Goal: Information Seeking & Learning: Learn about a topic

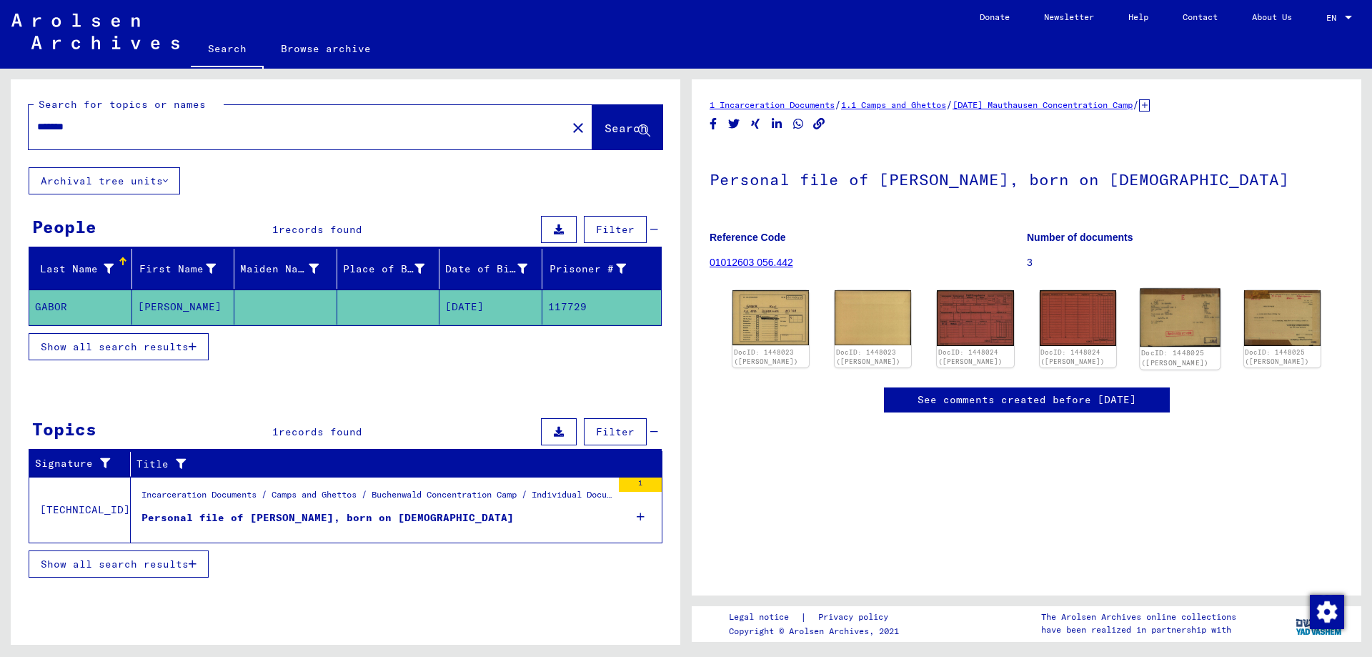
click at [1192, 307] on img at bounding box center [1179, 318] width 81 height 59
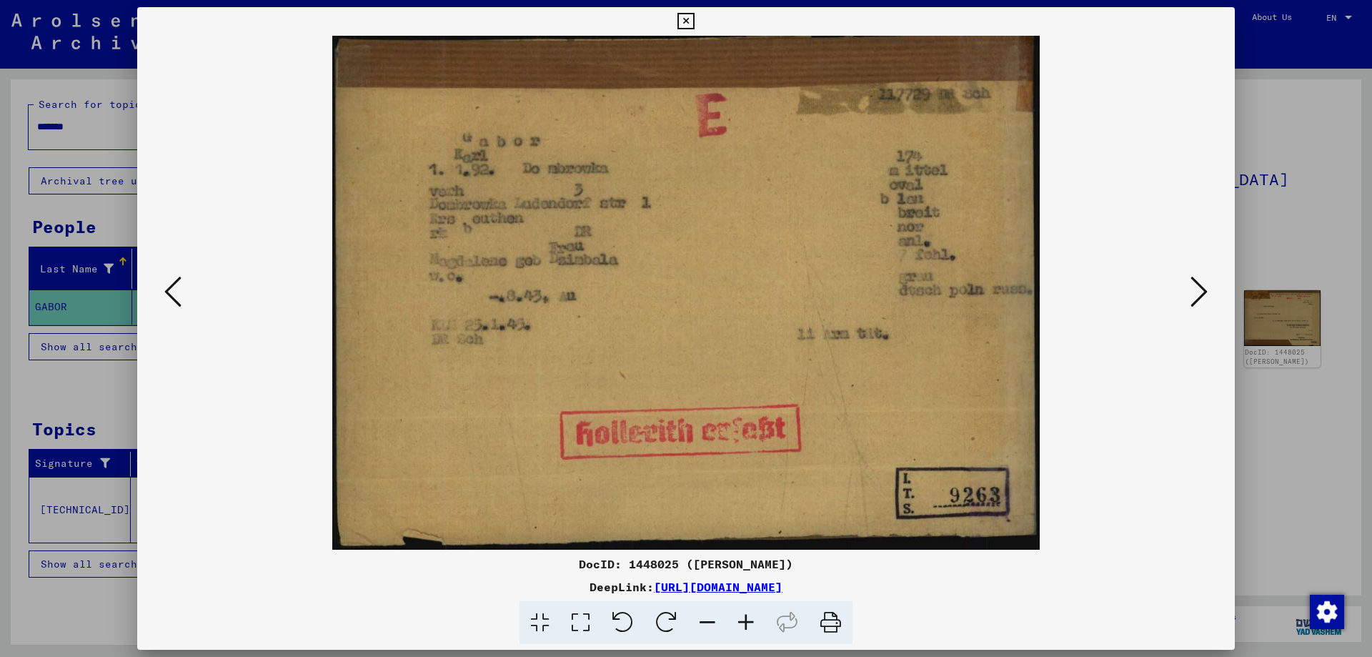
click at [1193, 288] on icon at bounding box center [1198, 291] width 17 height 34
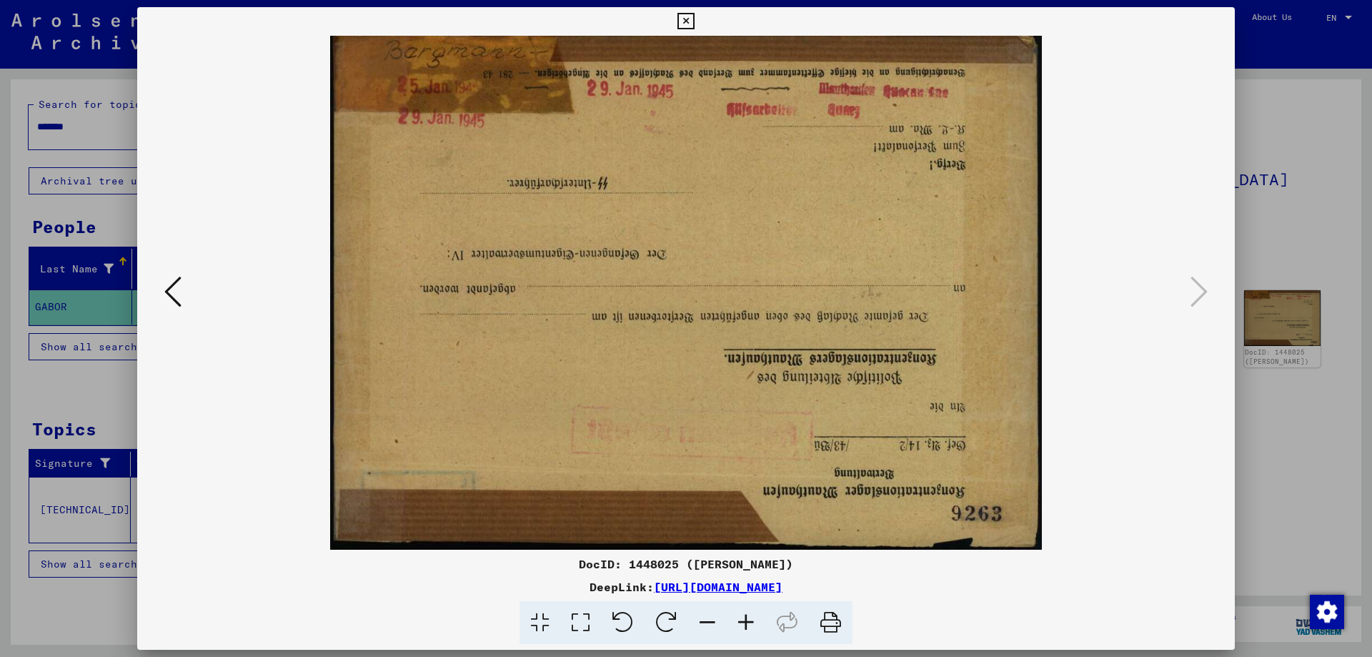
click at [173, 286] on icon at bounding box center [172, 291] width 17 height 34
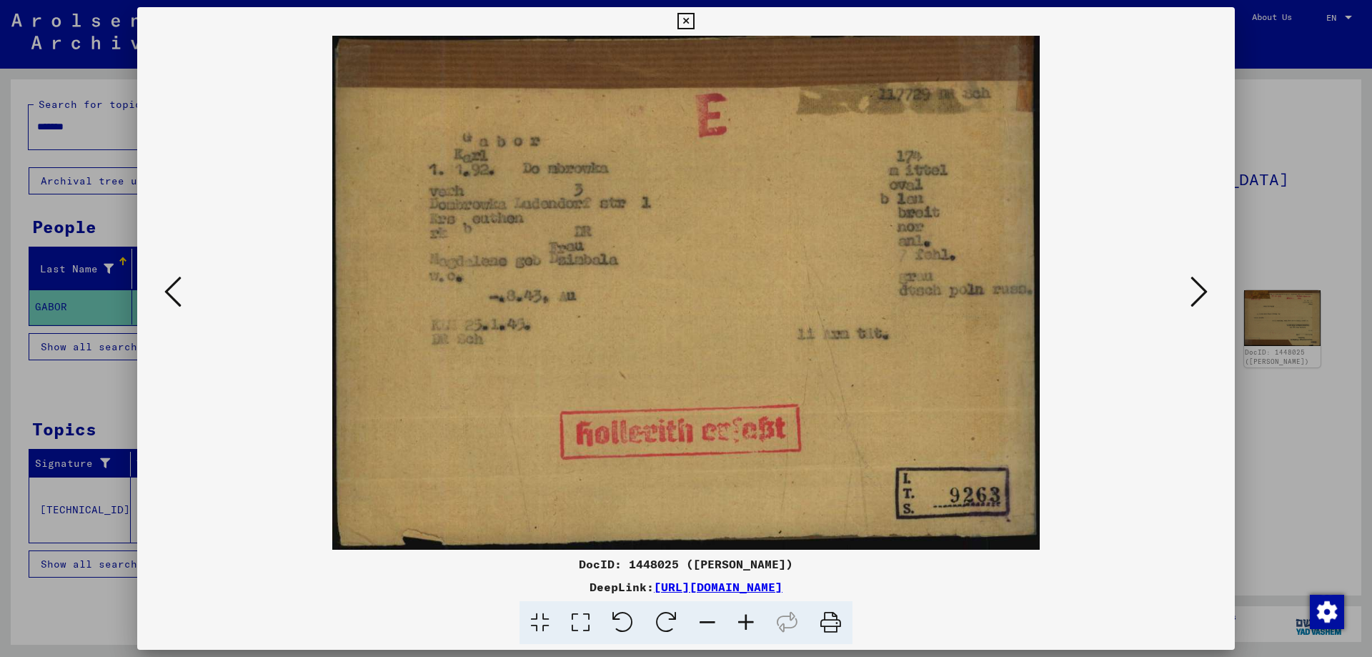
click at [173, 286] on icon at bounding box center [172, 291] width 17 height 34
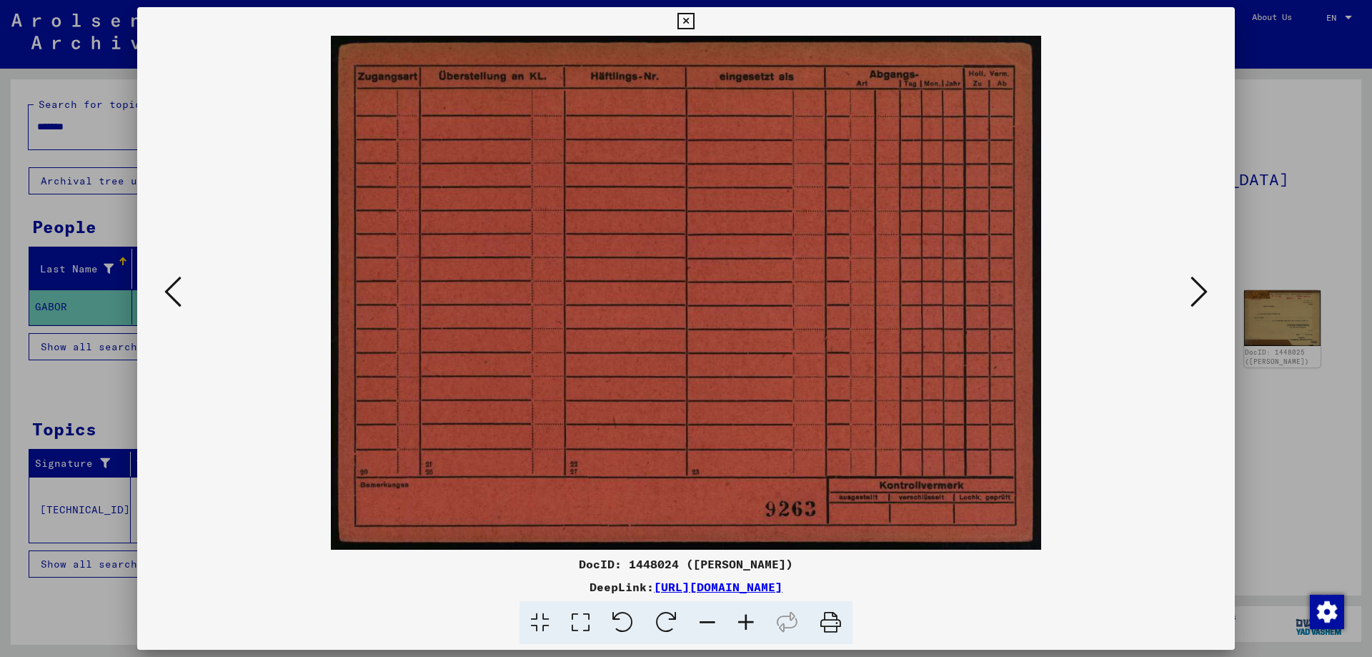
click at [173, 286] on icon at bounding box center [172, 291] width 17 height 34
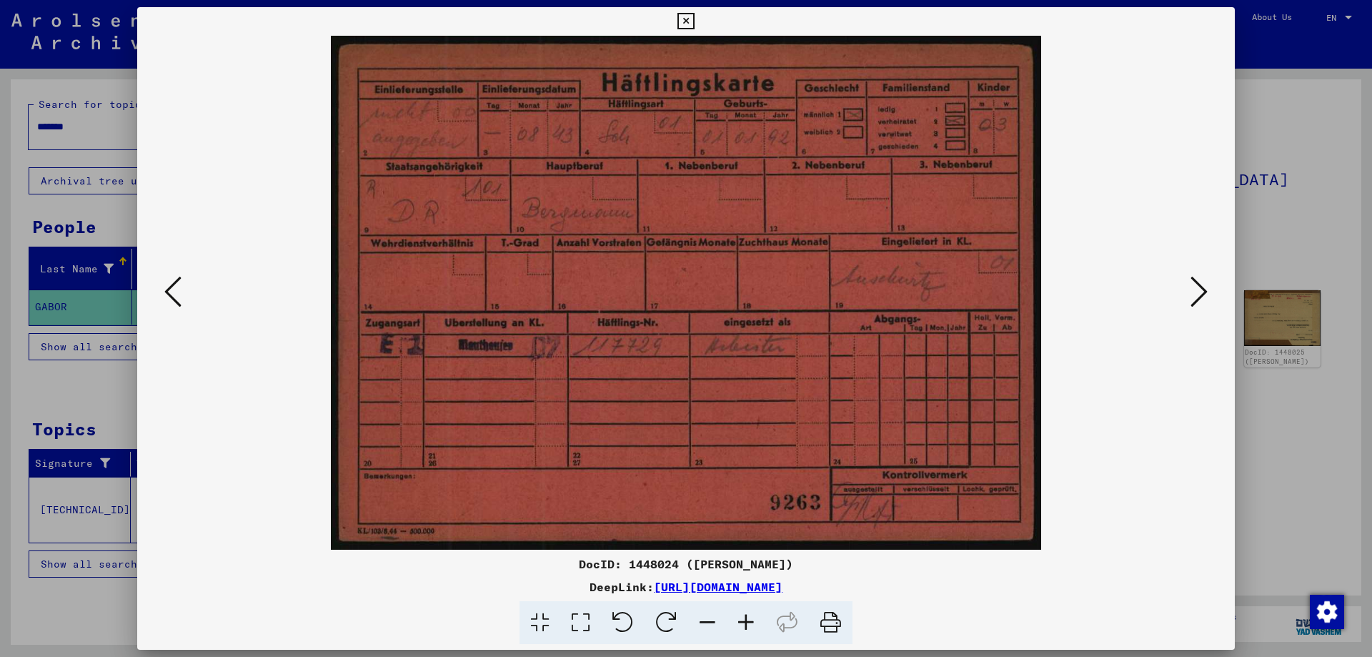
click at [173, 286] on icon at bounding box center [172, 291] width 17 height 34
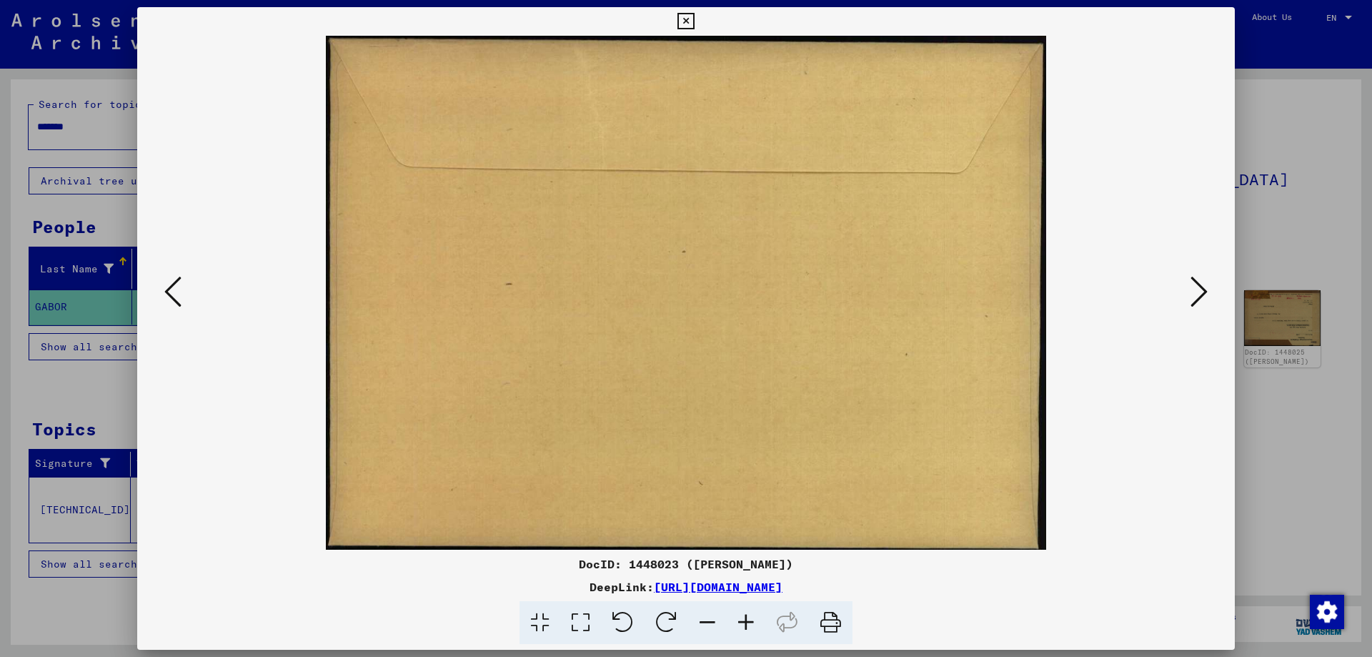
click at [173, 286] on icon at bounding box center [172, 291] width 17 height 34
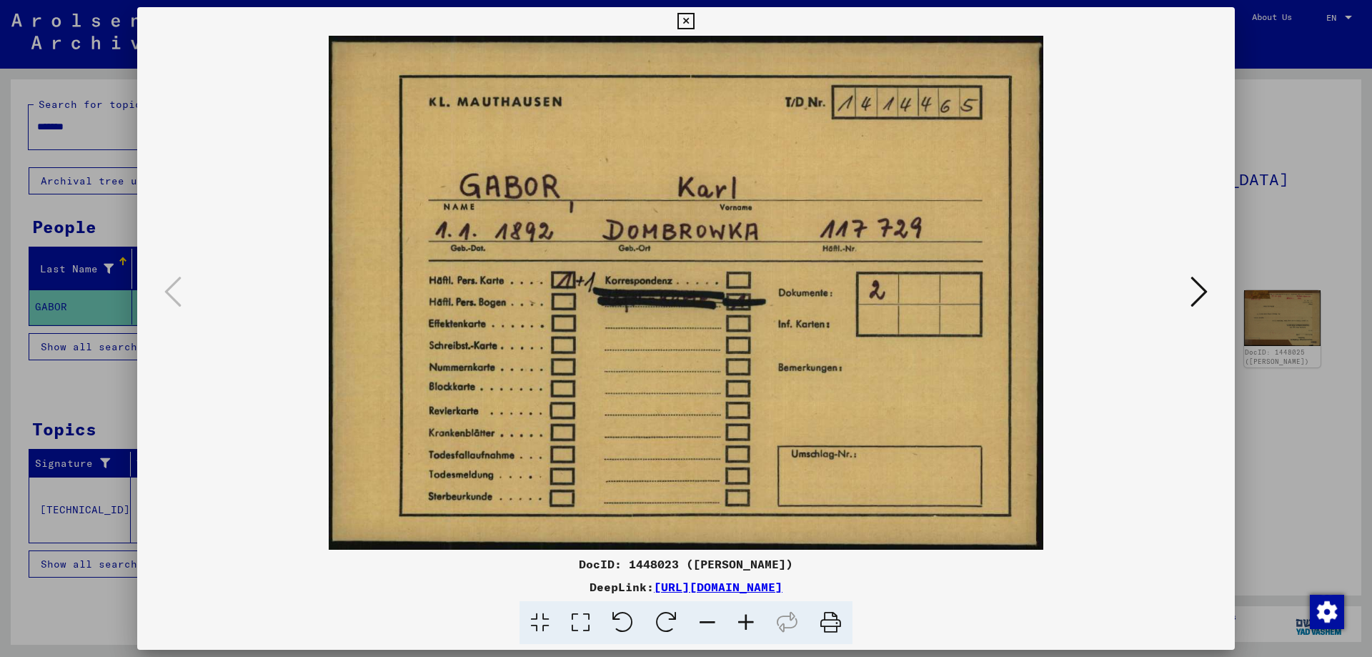
click at [1197, 289] on icon at bounding box center [1198, 291] width 17 height 34
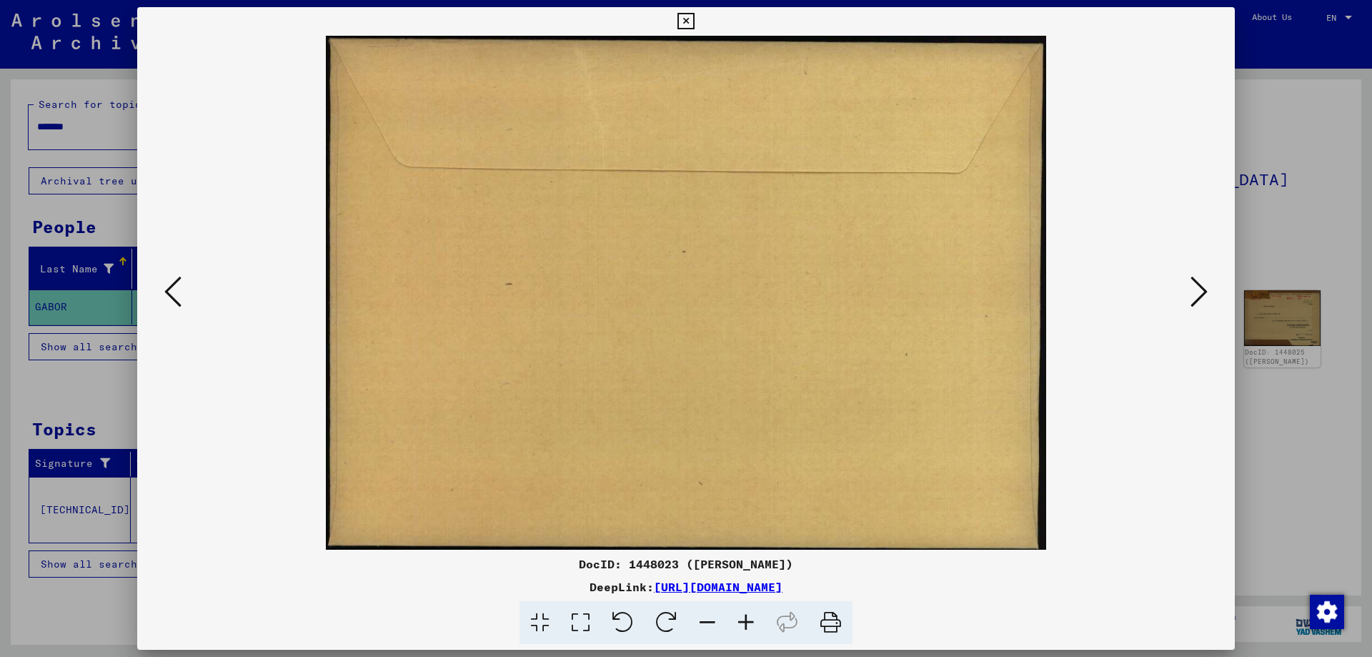
click at [1197, 289] on icon at bounding box center [1198, 291] width 17 height 34
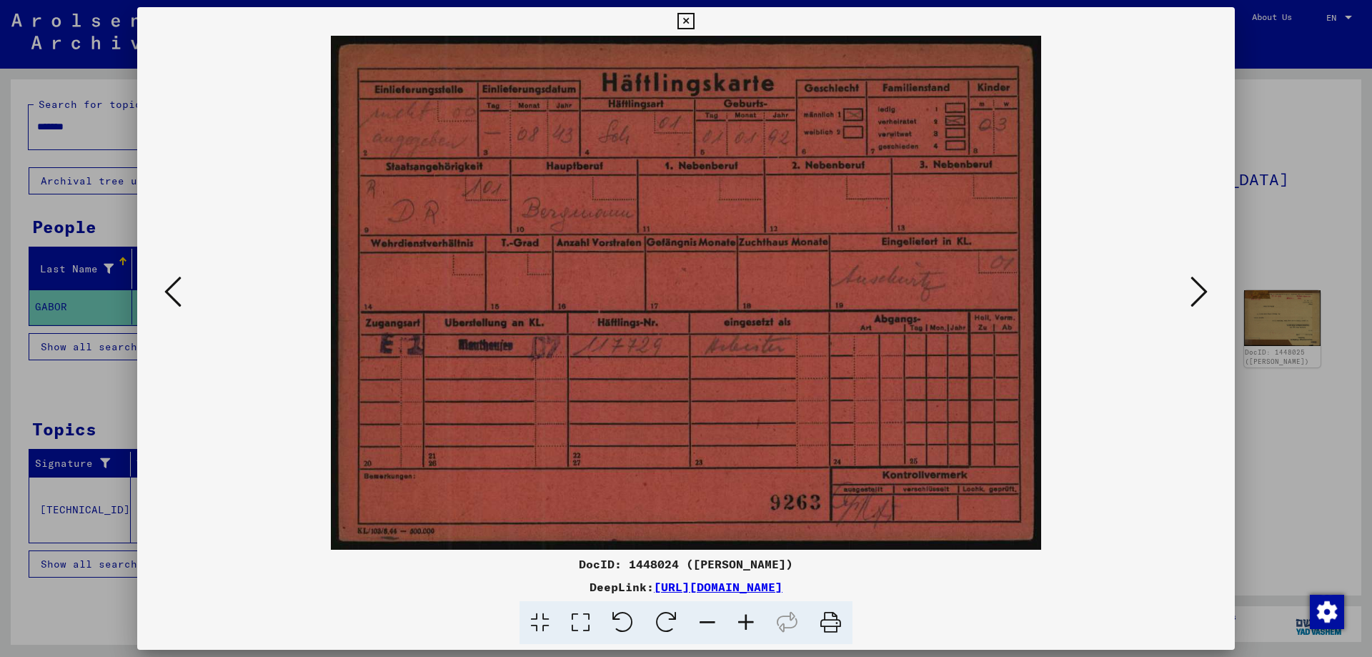
click at [1197, 288] on icon at bounding box center [1198, 291] width 17 height 34
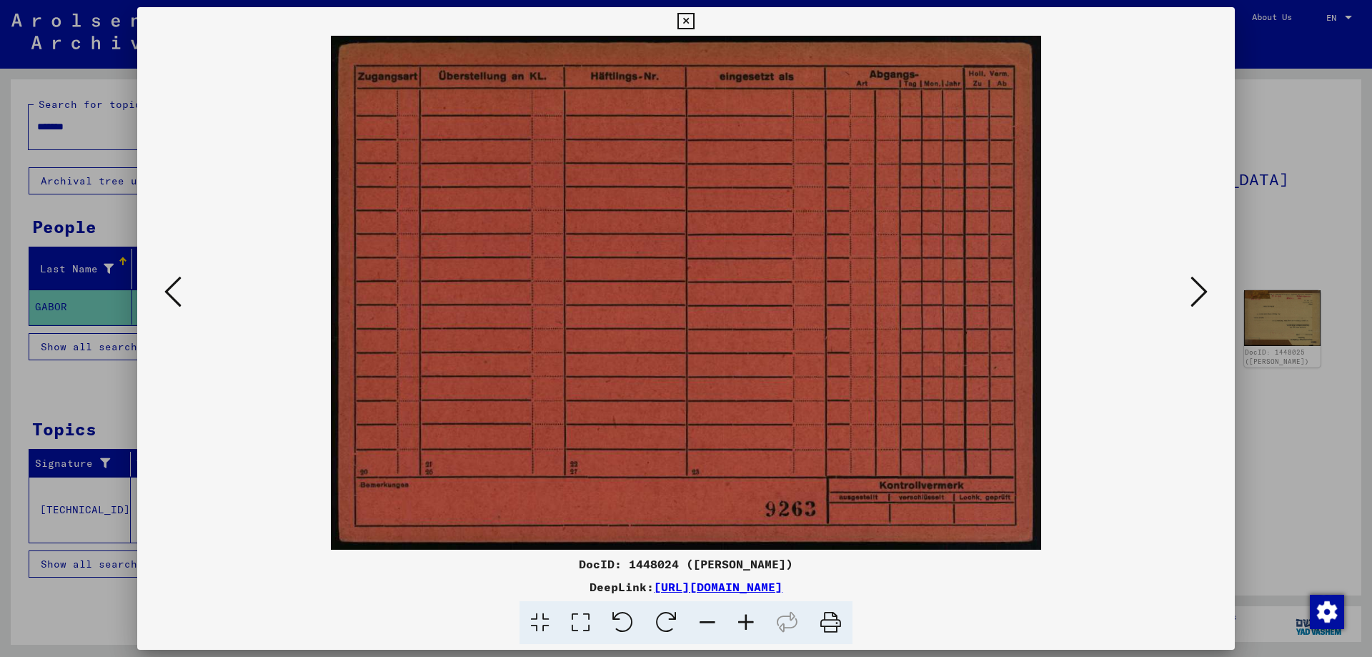
click at [1197, 288] on icon at bounding box center [1198, 291] width 17 height 34
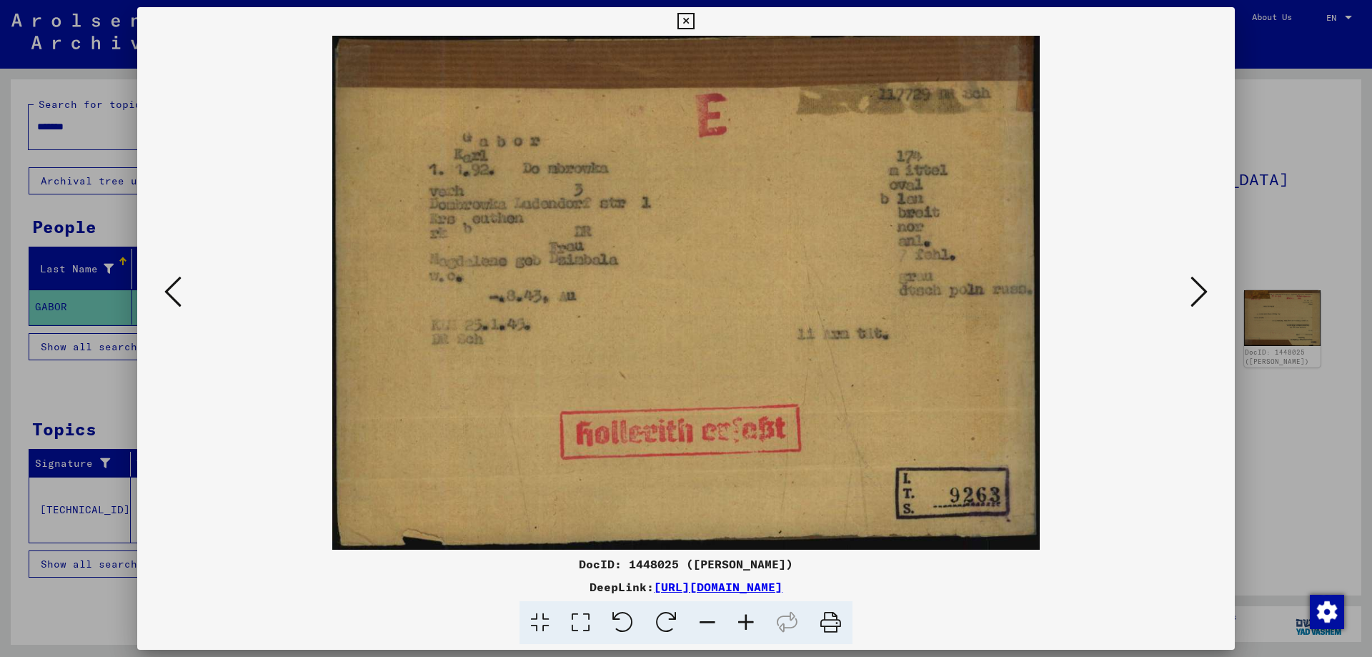
click at [1189, 287] on button at bounding box center [1199, 292] width 26 height 41
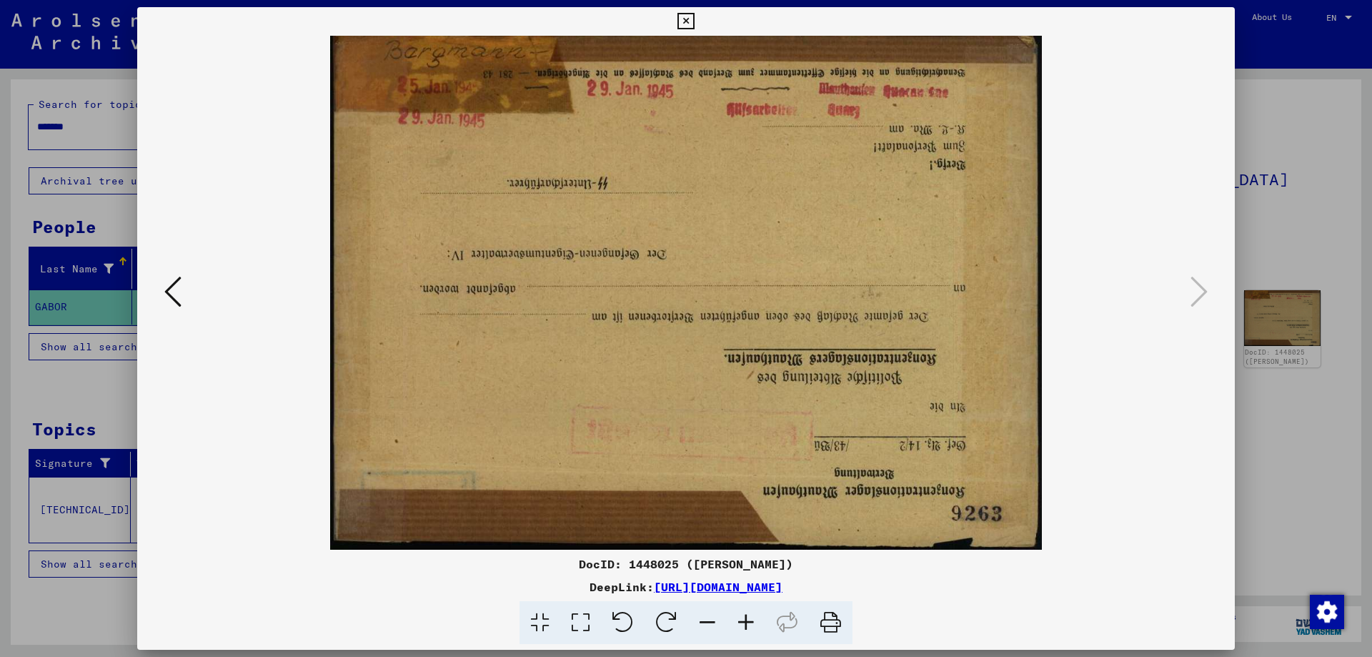
click at [168, 287] on icon at bounding box center [172, 291] width 17 height 34
